Goal: Information Seeking & Learning: Learn about a topic

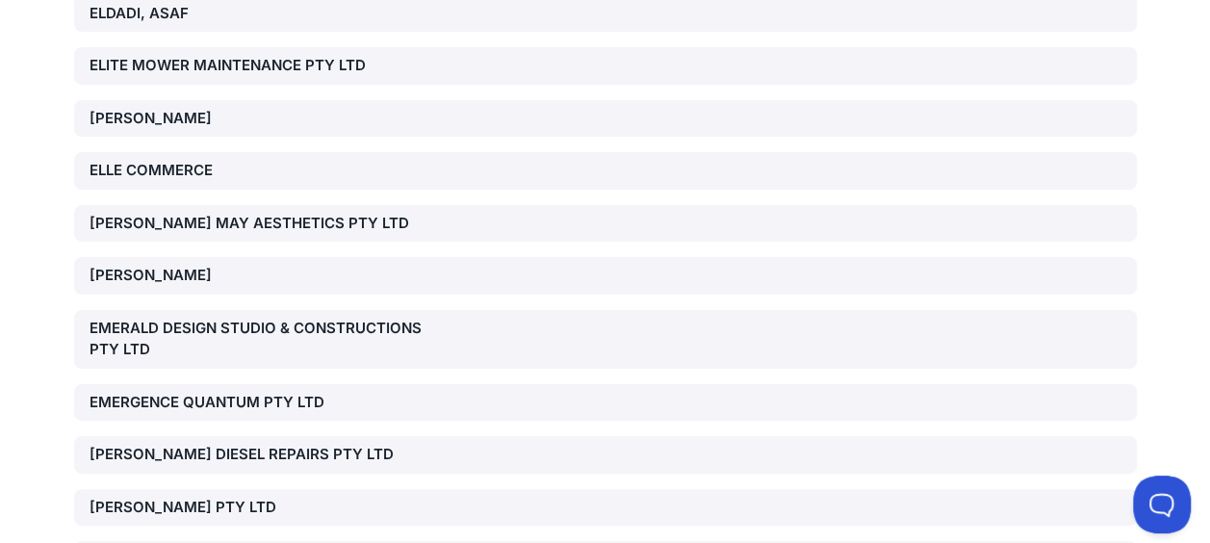
click at [294, 392] on div "EMERGENCE QUANTUM PTY LTD" at bounding box center [258, 403] width 339 height 22
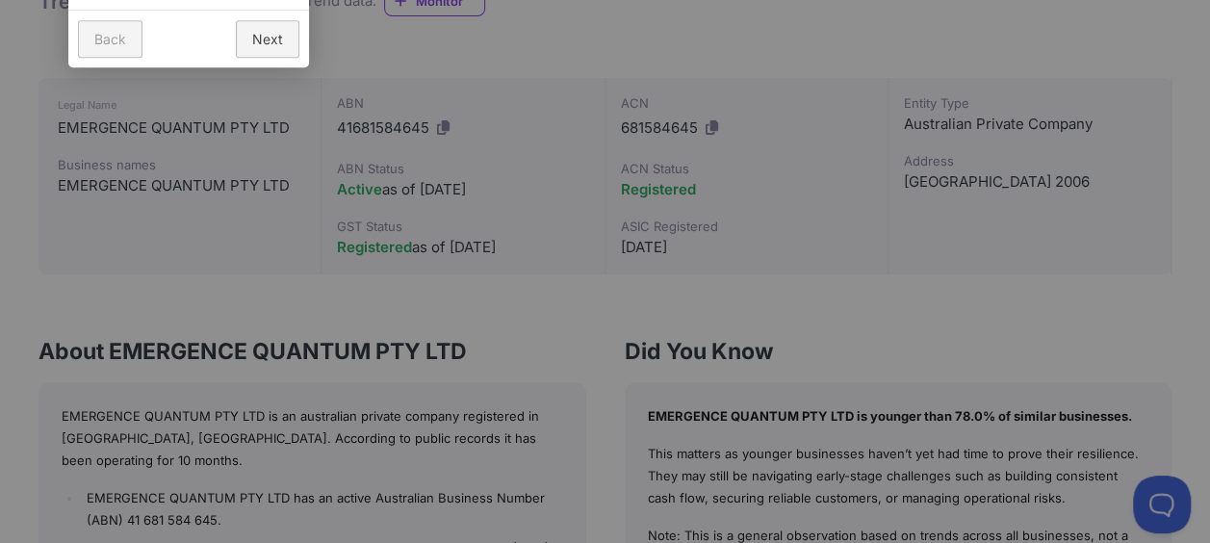
scroll to position [358, 0]
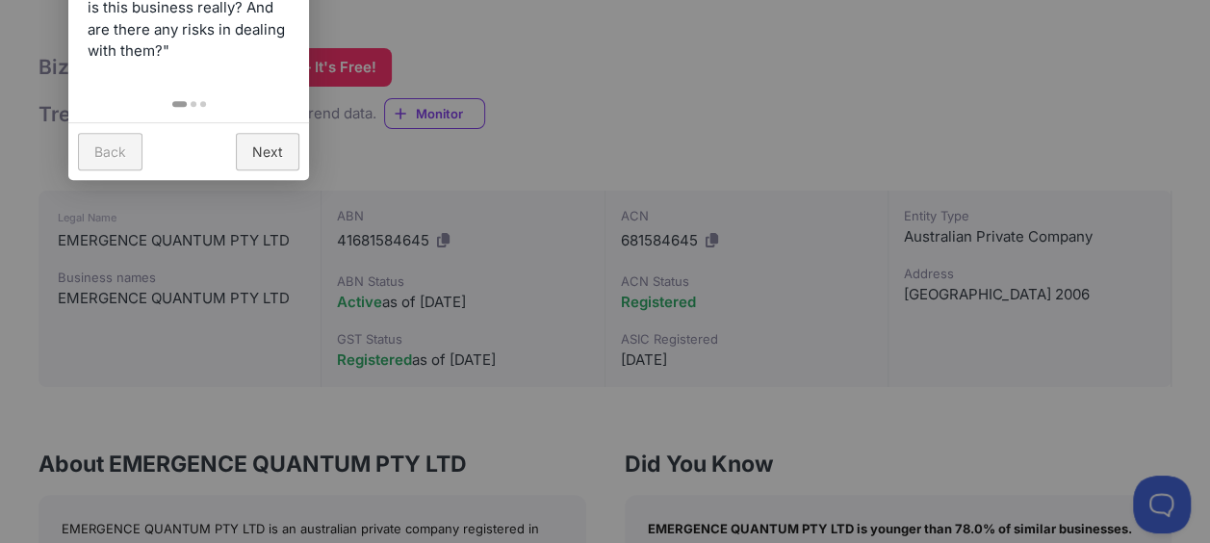
click at [106, 147] on link "Back" at bounding box center [110, 152] width 64 height 38
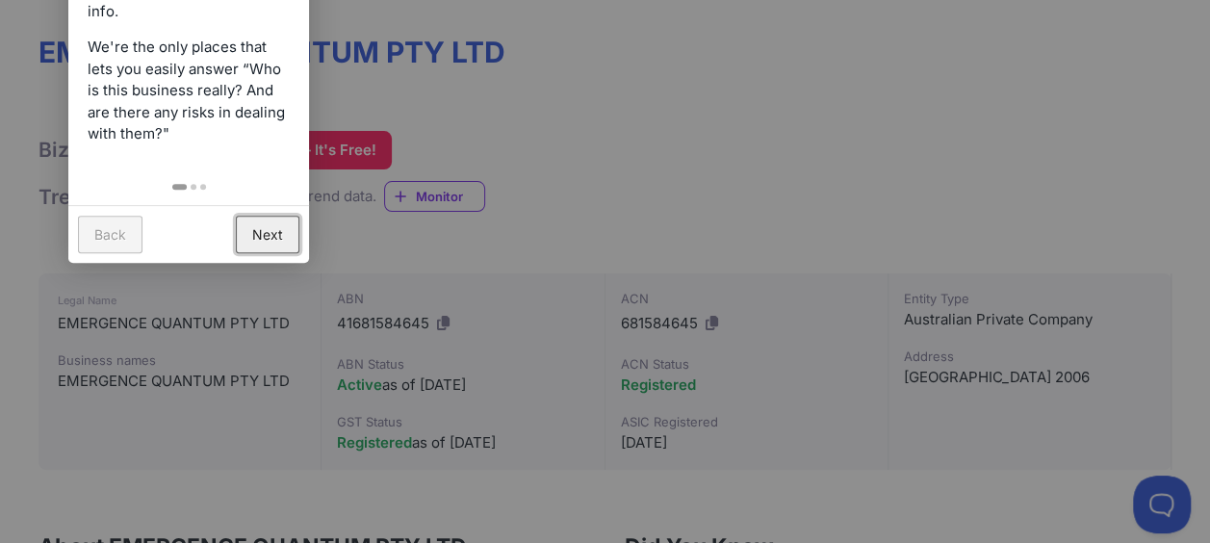
click at [265, 244] on link "Next" at bounding box center [268, 235] width 64 height 38
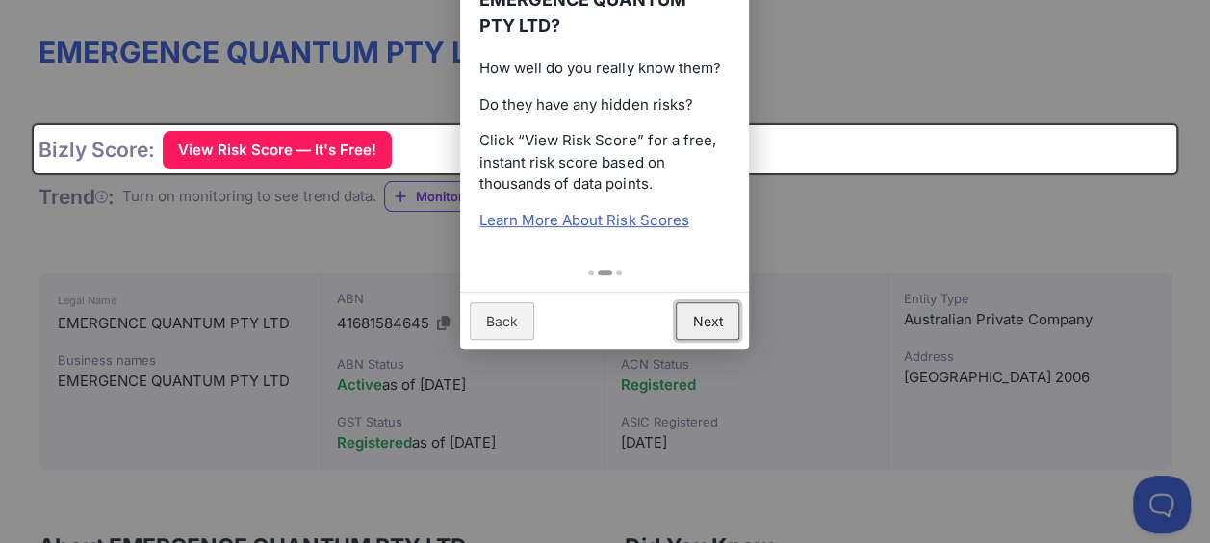
click at [696, 305] on link "Next" at bounding box center [708, 321] width 64 height 38
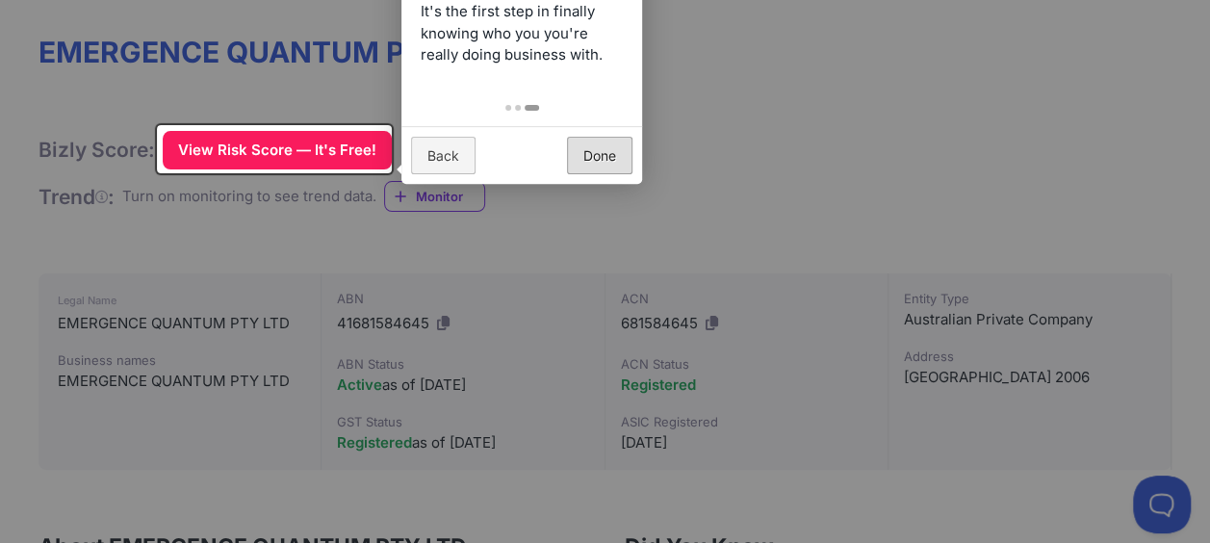
click at [696, 305] on div at bounding box center [605, 271] width 1210 height 543
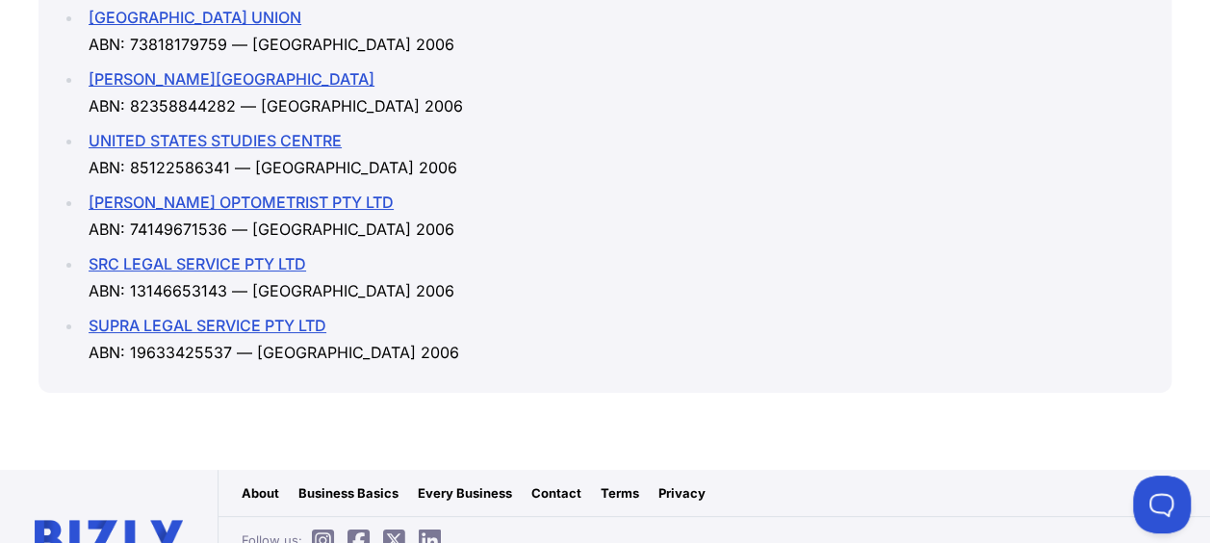
scroll to position [2496, 0]
